Goal: Transaction & Acquisition: Purchase product/service

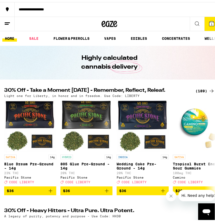
click at [195, 90] on div "(189)" at bounding box center [204, 89] width 19 height 6
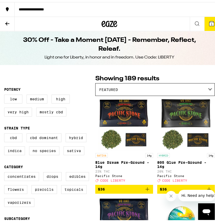
click at [8, 23] on icon at bounding box center [7, 21] width 6 height 6
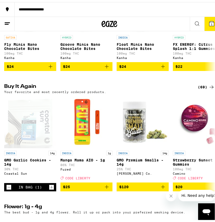
click at [204, 21] on button "1" at bounding box center [211, 22] width 15 height 14
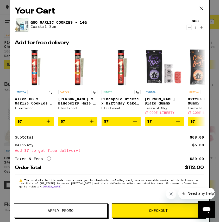
click at [161, 209] on span "Checkout" at bounding box center [158, 211] width 19 height 4
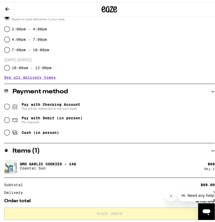
scroll to position [156, 0]
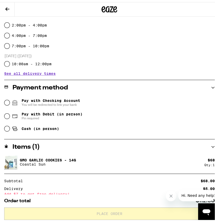
click at [7, 124] on div "Cash (in person)" at bounding box center [109, 126] width 210 height 11
click at [6, 126] on input "Cash (in person)" at bounding box center [6, 126] width 5 height 5
radio input "true"
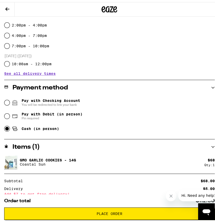
scroll to position [208, 0]
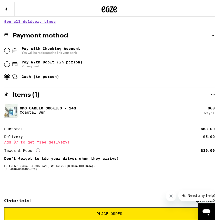
click at [108, 208] on button "Place Order" at bounding box center [109, 211] width 210 height 12
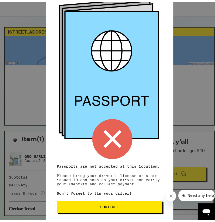
scroll to position [33, 0]
click at [94, 205] on span "Continue" at bounding box center [109, 205] width 97 height 4
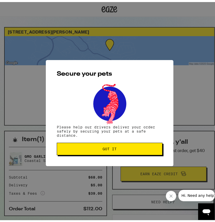
scroll to position [0, 0]
click at [98, 146] on span "Got it" at bounding box center [109, 147] width 97 height 4
